Goal: Task Accomplishment & Management: Manage account settings

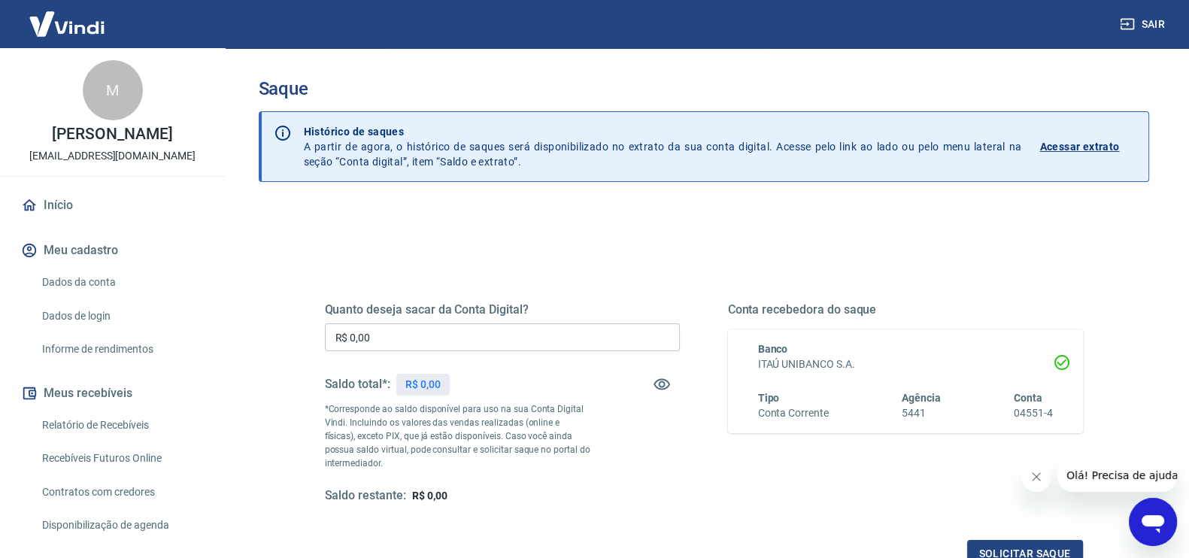
click at [453, 340] on input "R$ 0,00" at bounding box center [502, 337] width 355 height 28
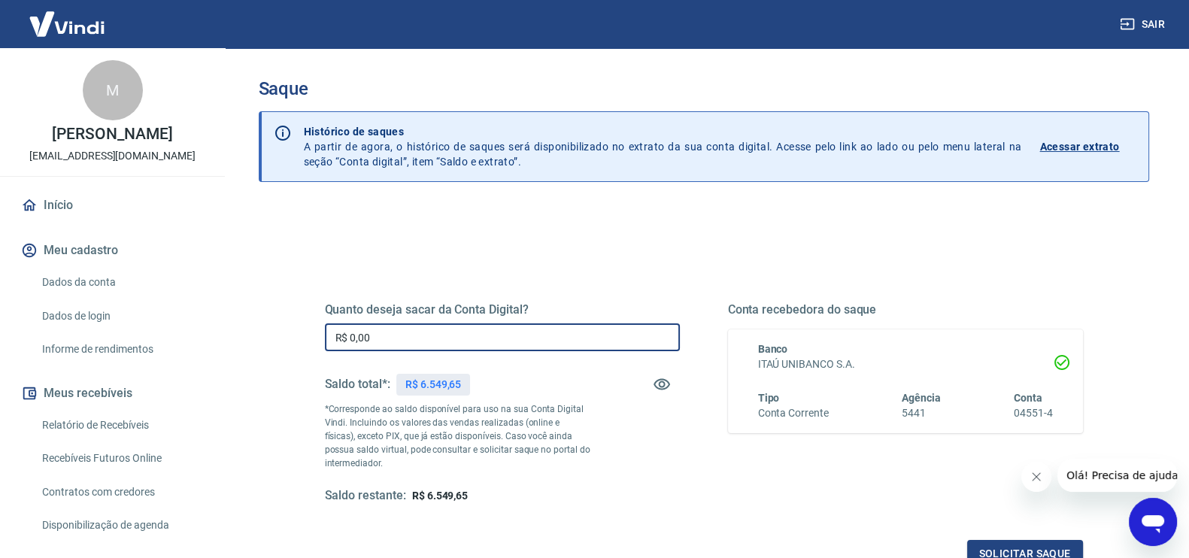
drag, startPoint x: 384, startPoint y: 331, endPoint x: 271, endPoint y: 335, distance: 112.1
click at [271, 335] on div "Quanto deseja sacar da Conta Digital? R$ 0,00 ​ Saldo total*: R$ 6.549,65 *Corr…" at bounding box center [704, 475] width 890 height 538
type input "R$ 5.500,00"
click at [984, 546] on button "Solicitar saque" at bounding box center [1025, 554] width 116 height 28
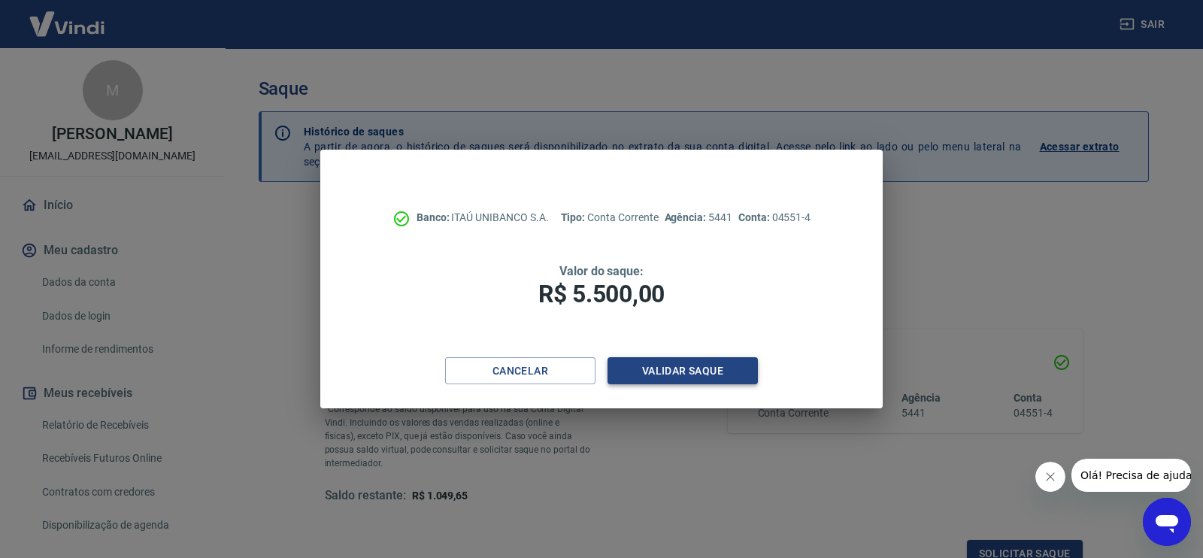
click at [694, 366] on button "Validar saque" at bounding box center [683, 371] width 150 height 28
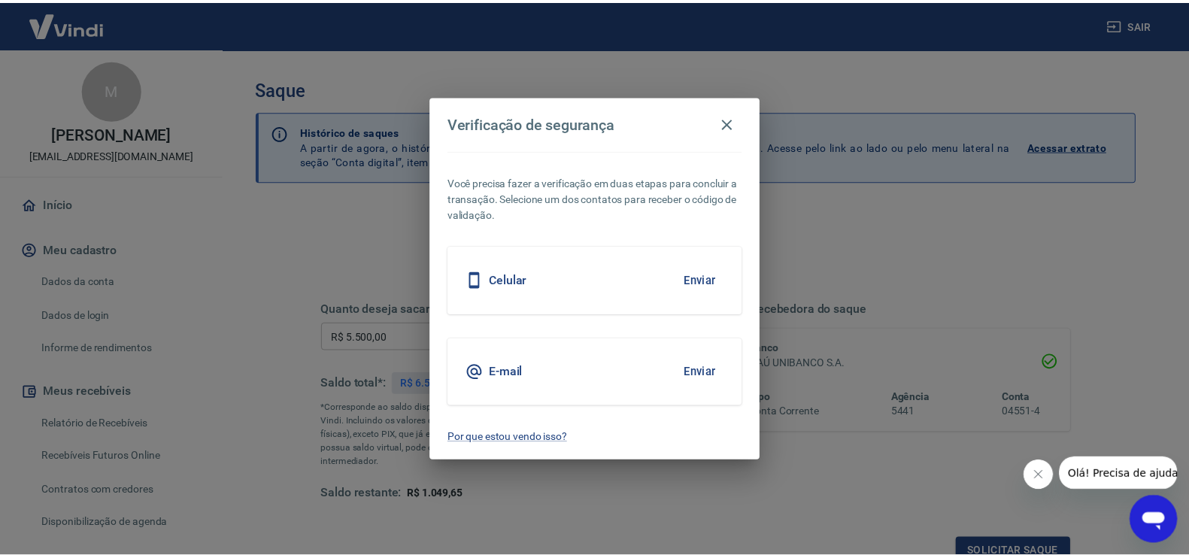
scroll to position [9, 0]
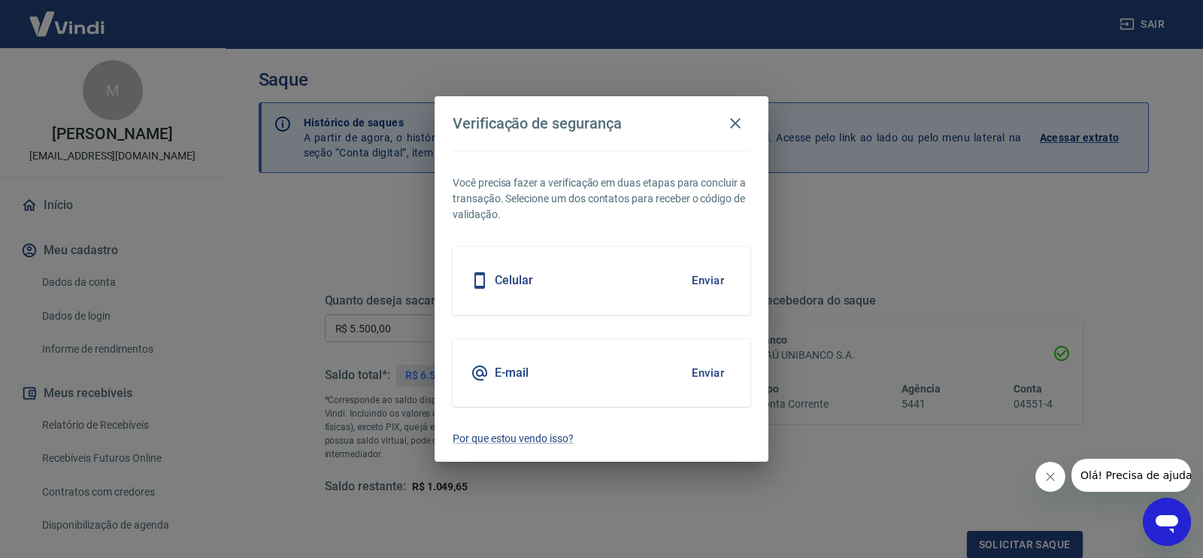
click at [592, 278] on div "Celular Enviar" at bounding box center [602, 281] width 298 height 68
click at [688, 285] on button "Enviar" at bounding box center [708, 281] width 49 height 32
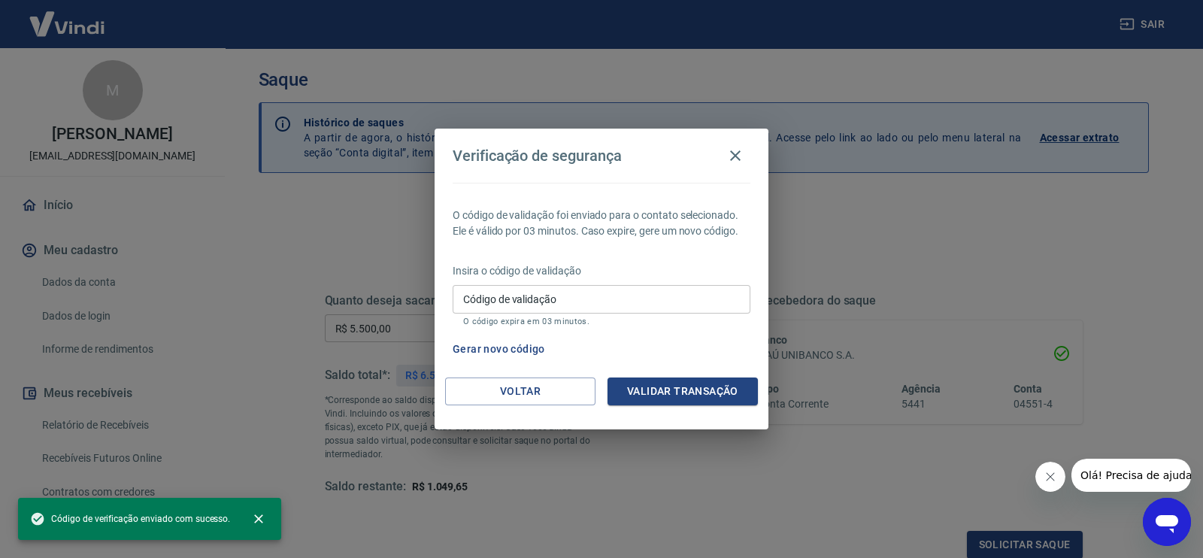
click at [632, 286] on input "Código de validação" at bounding box center [602, 299] width 298 height 28
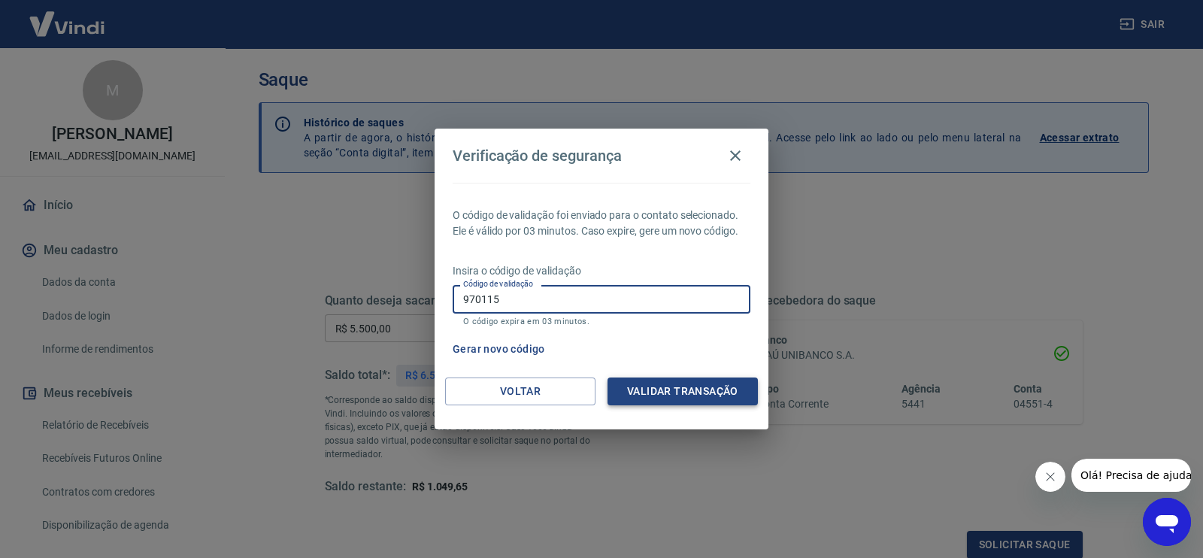
type input "970115"
click at [707, 396] on button "Validar transação" at bounding box center [683, 392] width 150 height 28
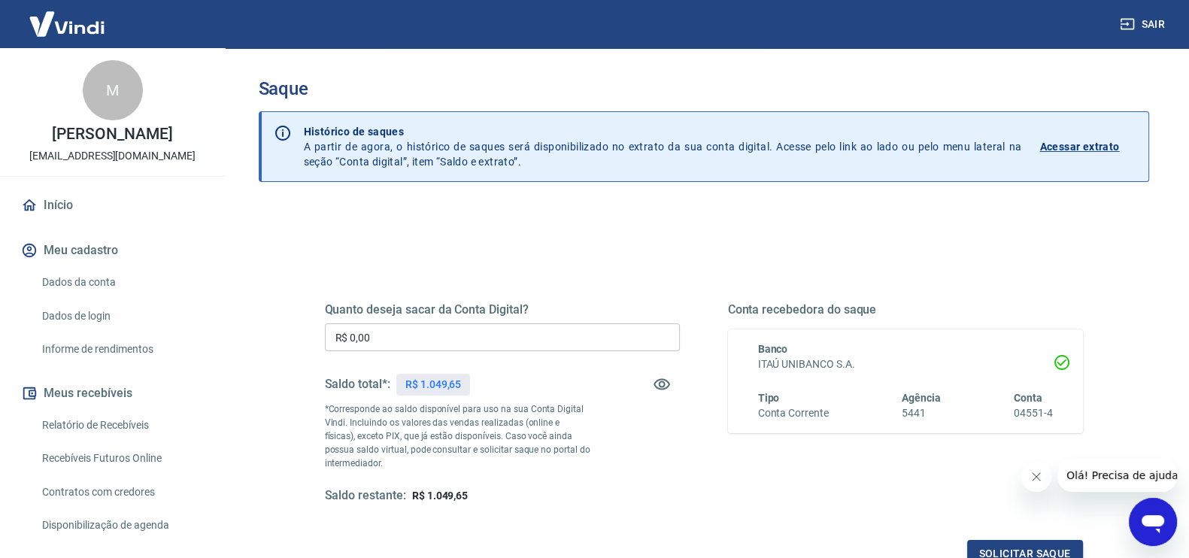
click at [450, 490] on span "R$ 1.049,65" at bounding box center [440, 496] width 56 height 12
copy span "1.049,65"
